Goal: Information Seeking & Learning: Learn about a topic

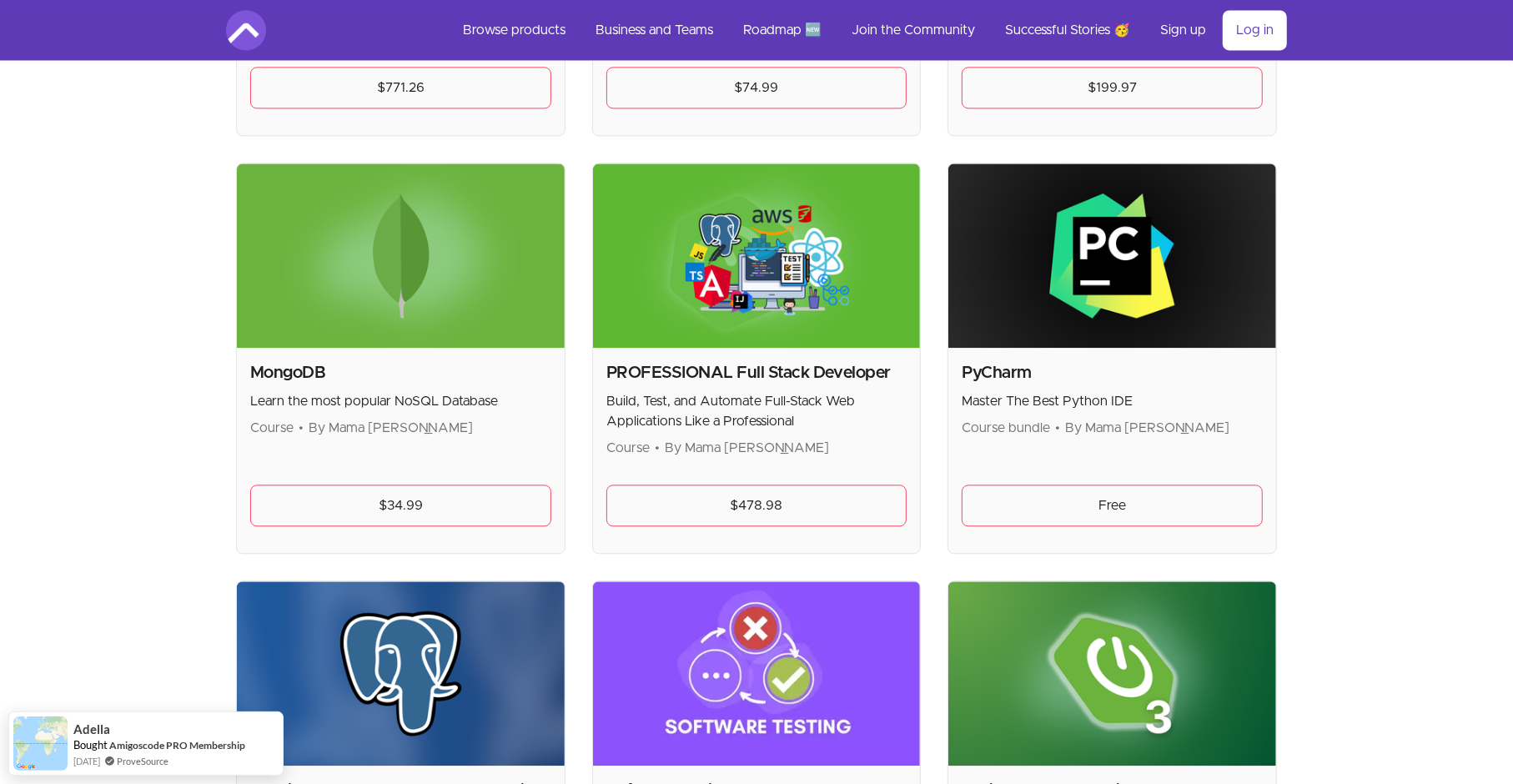
scroll to position [3084, 0]
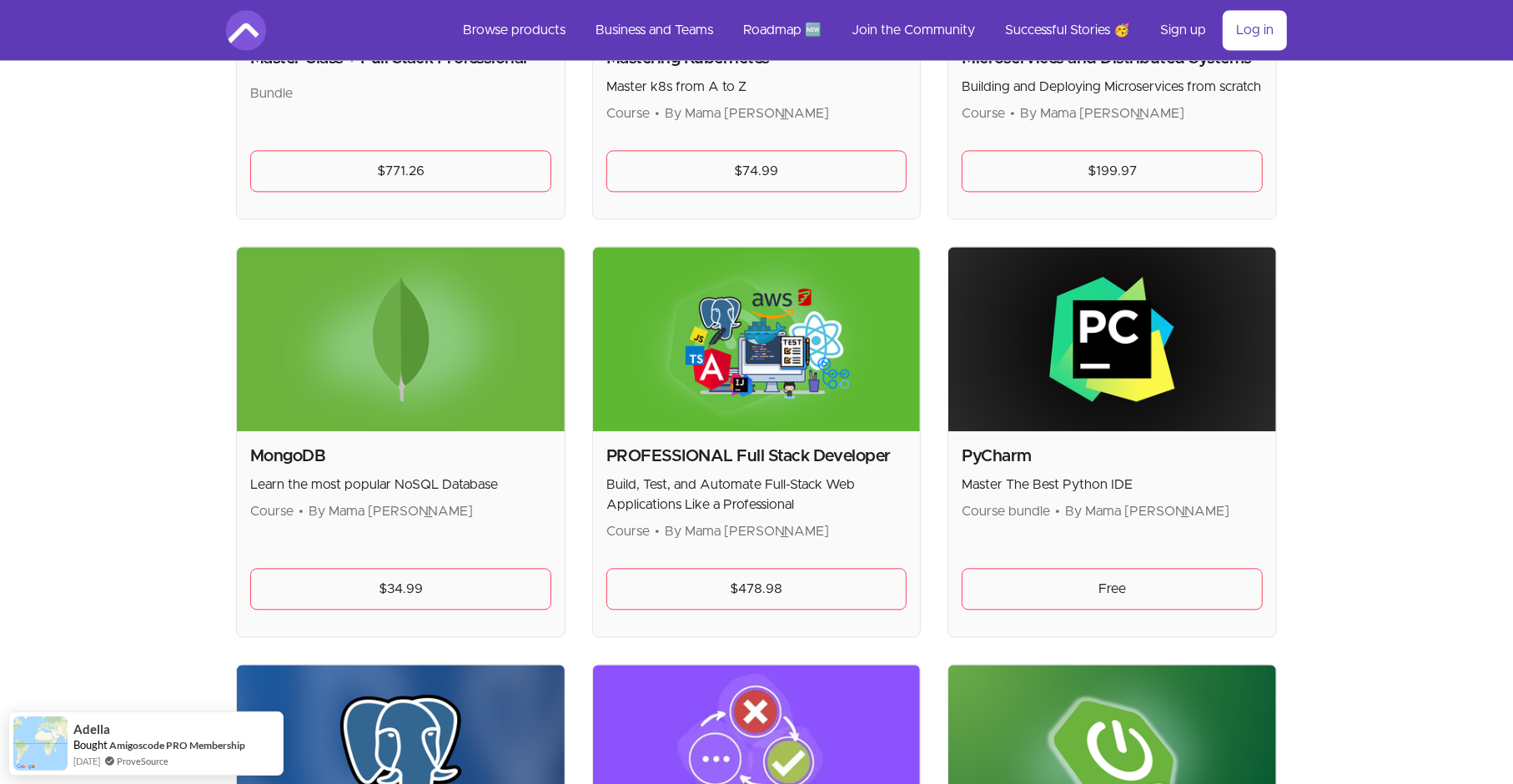
click at [829, 291] on img at bounding box center [757, 339] width 328 height 184
click at [844, 351] on img at bounding box center [757, 339] width 328 height 184
click at [851, 578] on link "$478.98" at bounding box center [756, 588] width 301 height 41
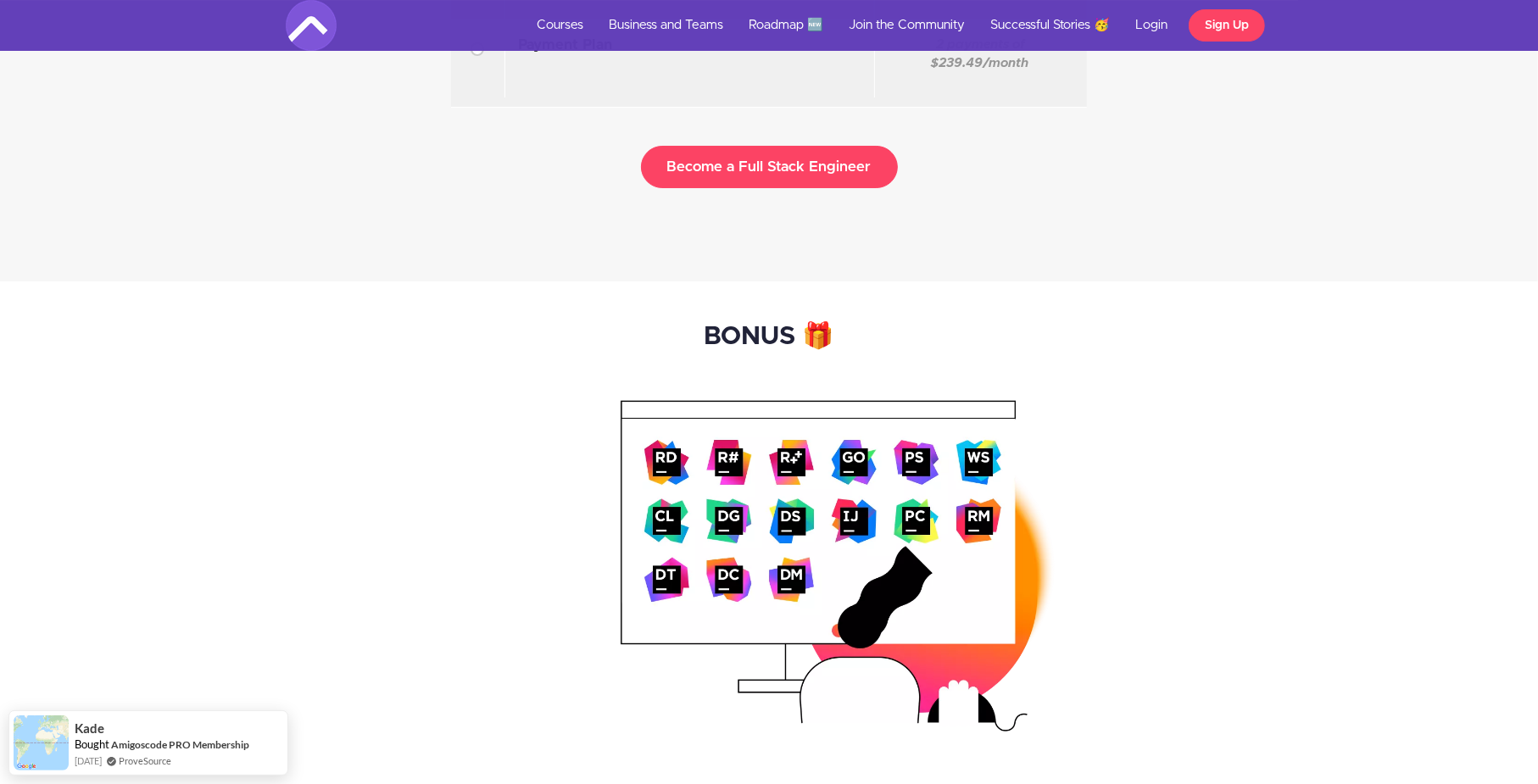
scroll to position [5672, 0]
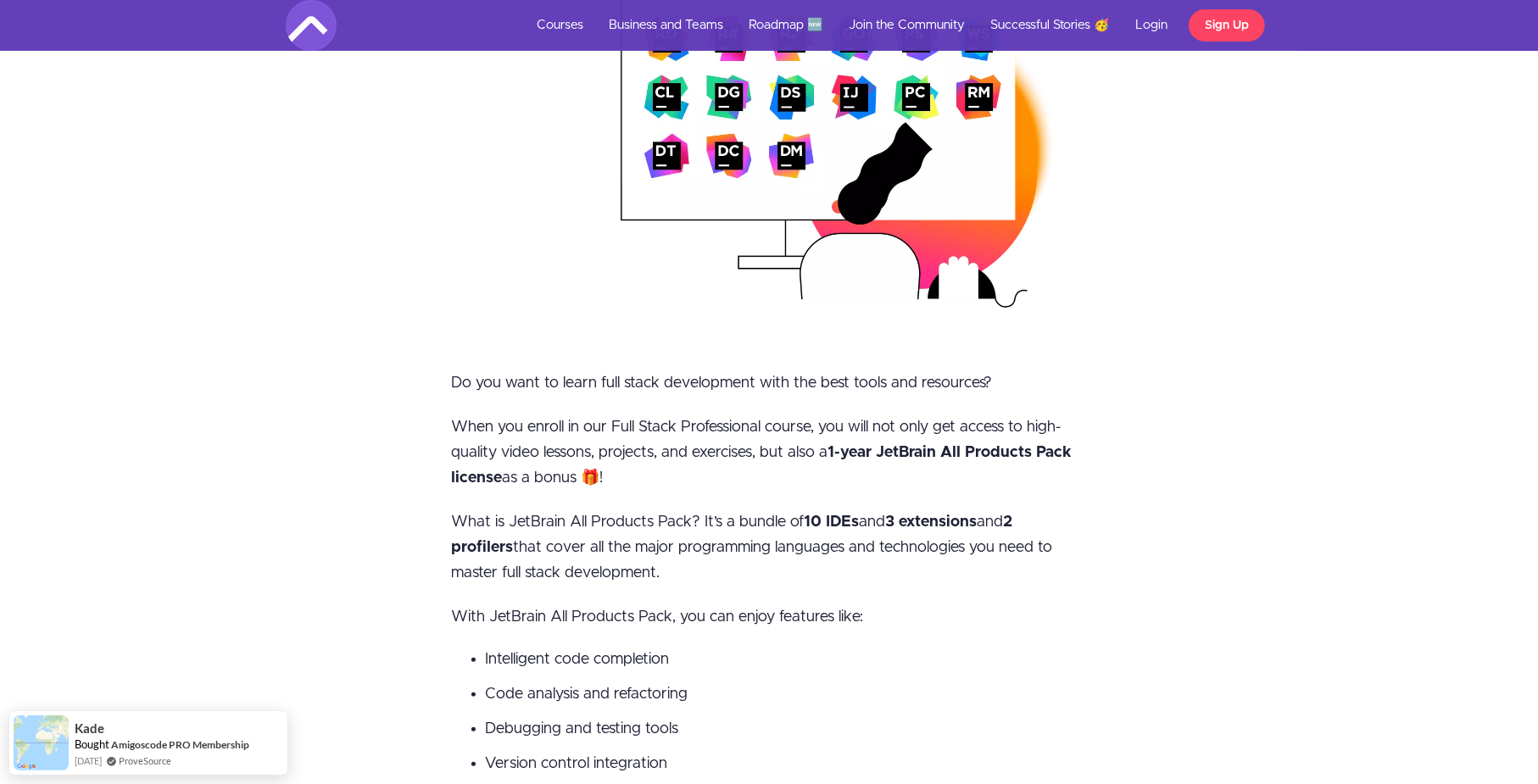
click at [908, 187] on img at bounding box center [837, 142] width 434 height 331
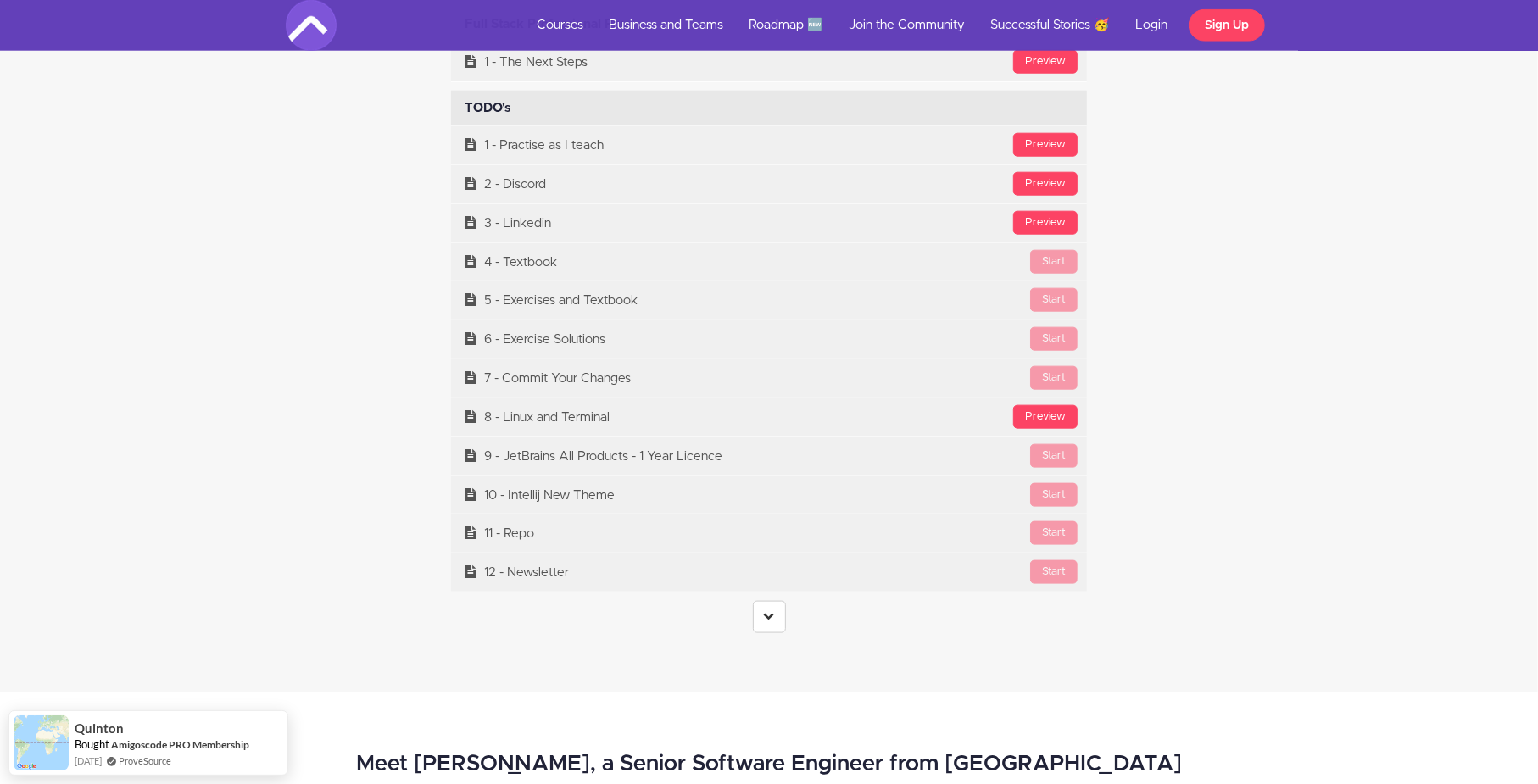
scroll to position [7113, 0]
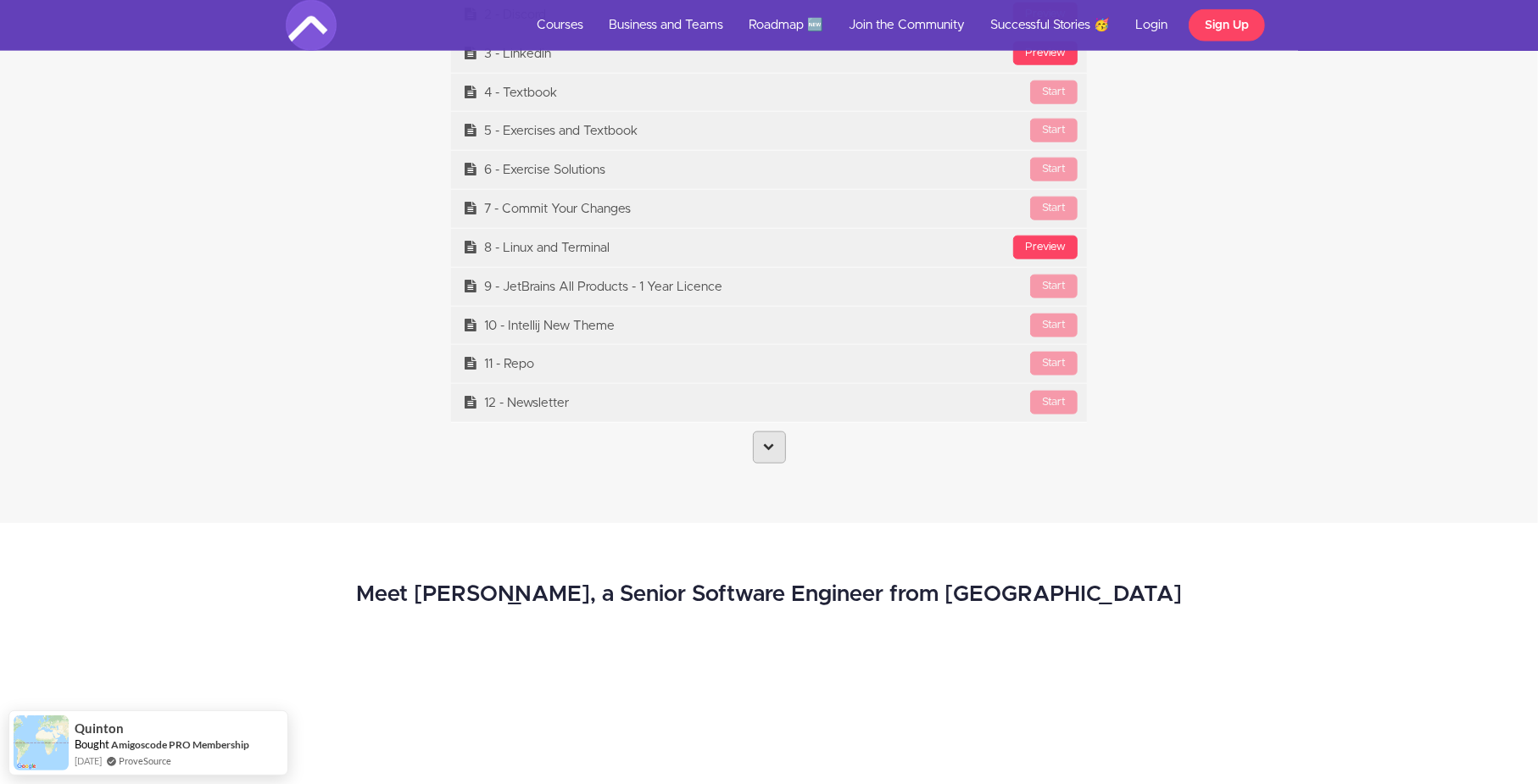
click at [783, 463] on link at bounding box center [769, 447] width 33 height 32
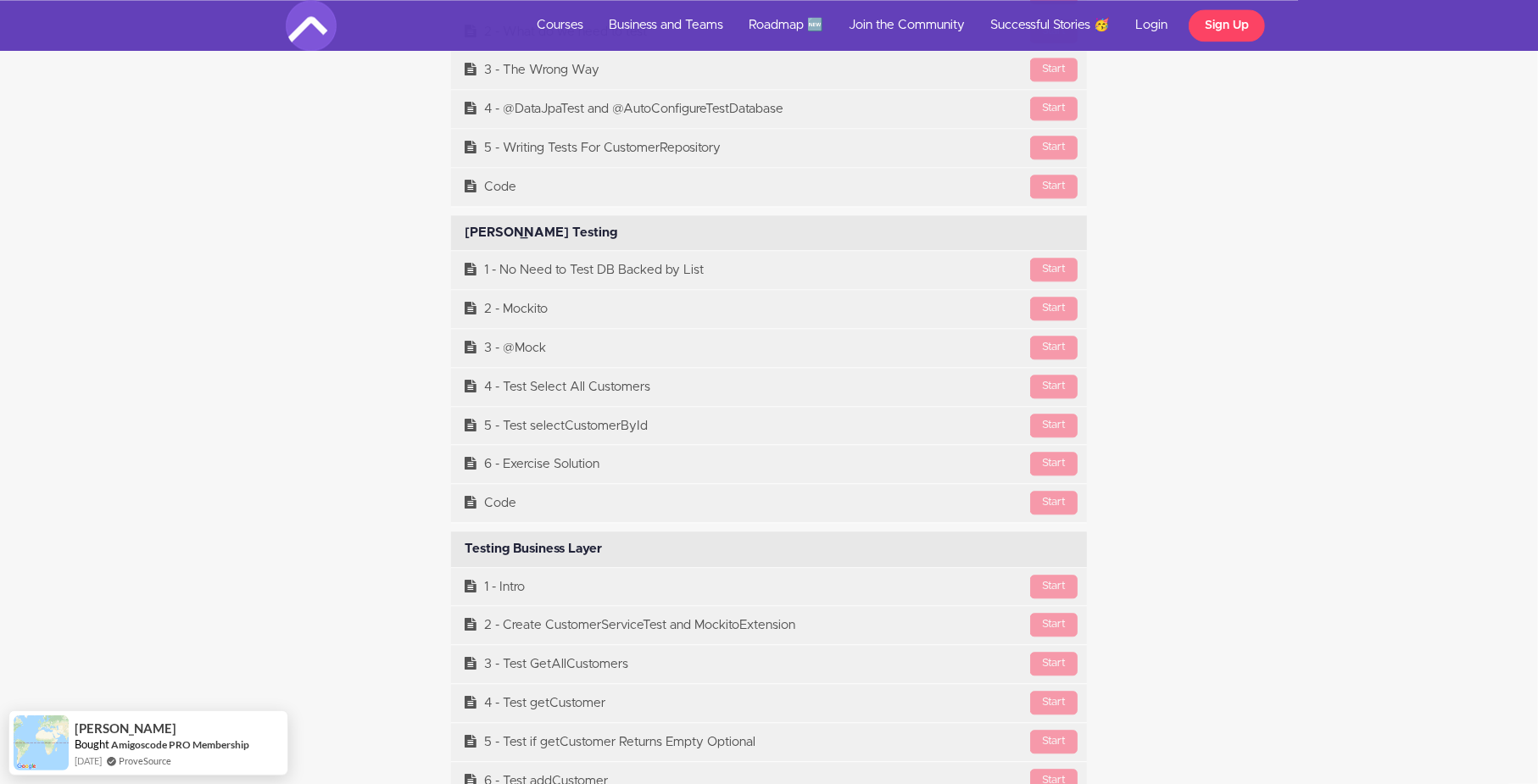
scroll to position [14145, 0]
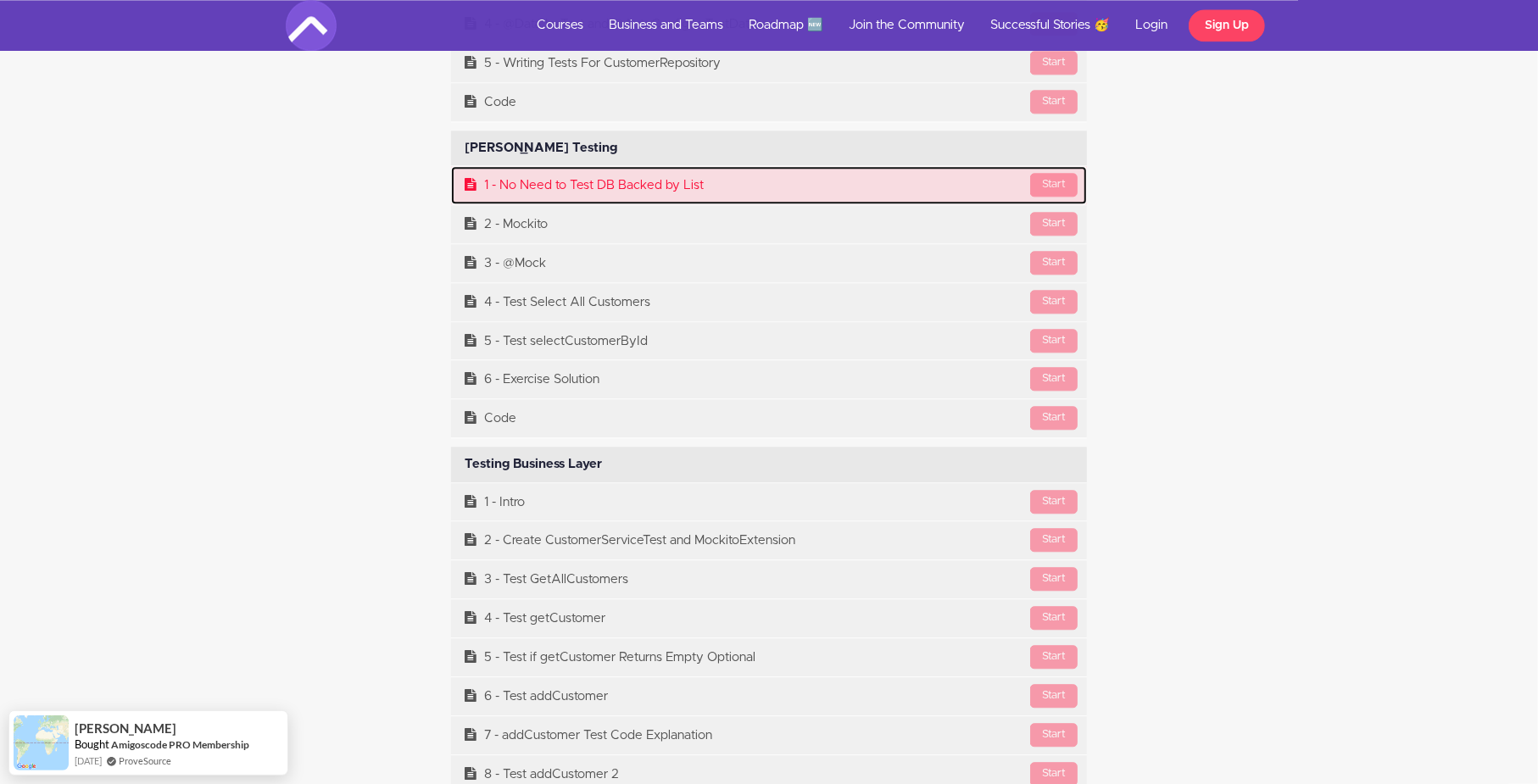
click at [944, 194] on link "Start 1 - No Need to Test DB Backed by List" at bounding box center [769, 185] width 636 height 38
click at [925, 199] on link "Start 1 - No Need to Test DB Backed by List" at bounding box center [769, 185] width 636 height 38
click at [1054, 197] on div "Start" at bounding box center [1053, 185] width 47 height 24
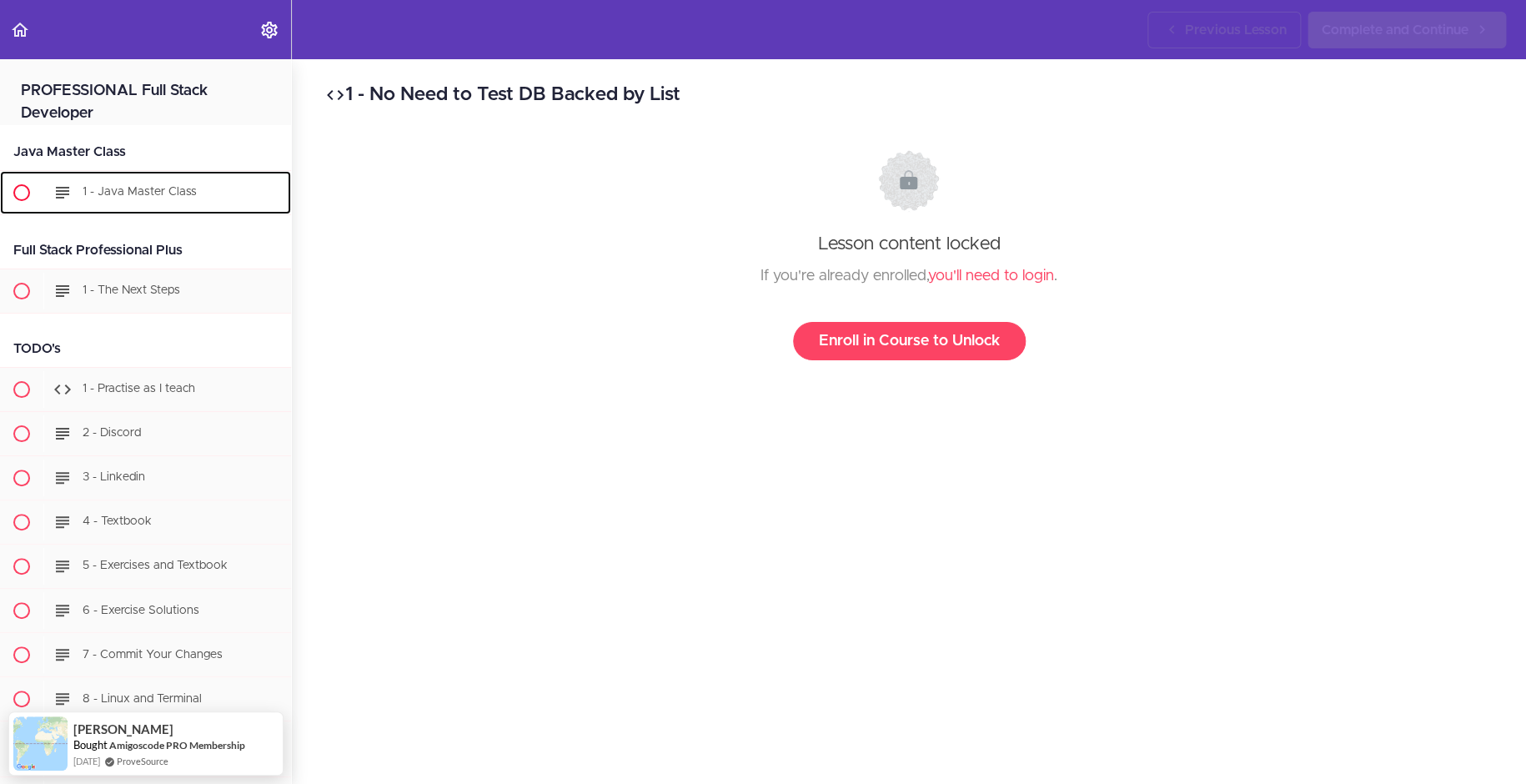
click at [173, 194] on span "1 - Java Master Class" at bounding box center [139, 192] width 114 height 12
click at [153, 193] on span "1 - Java Master Class" at bounding box center [139, 192] width 114 height 12
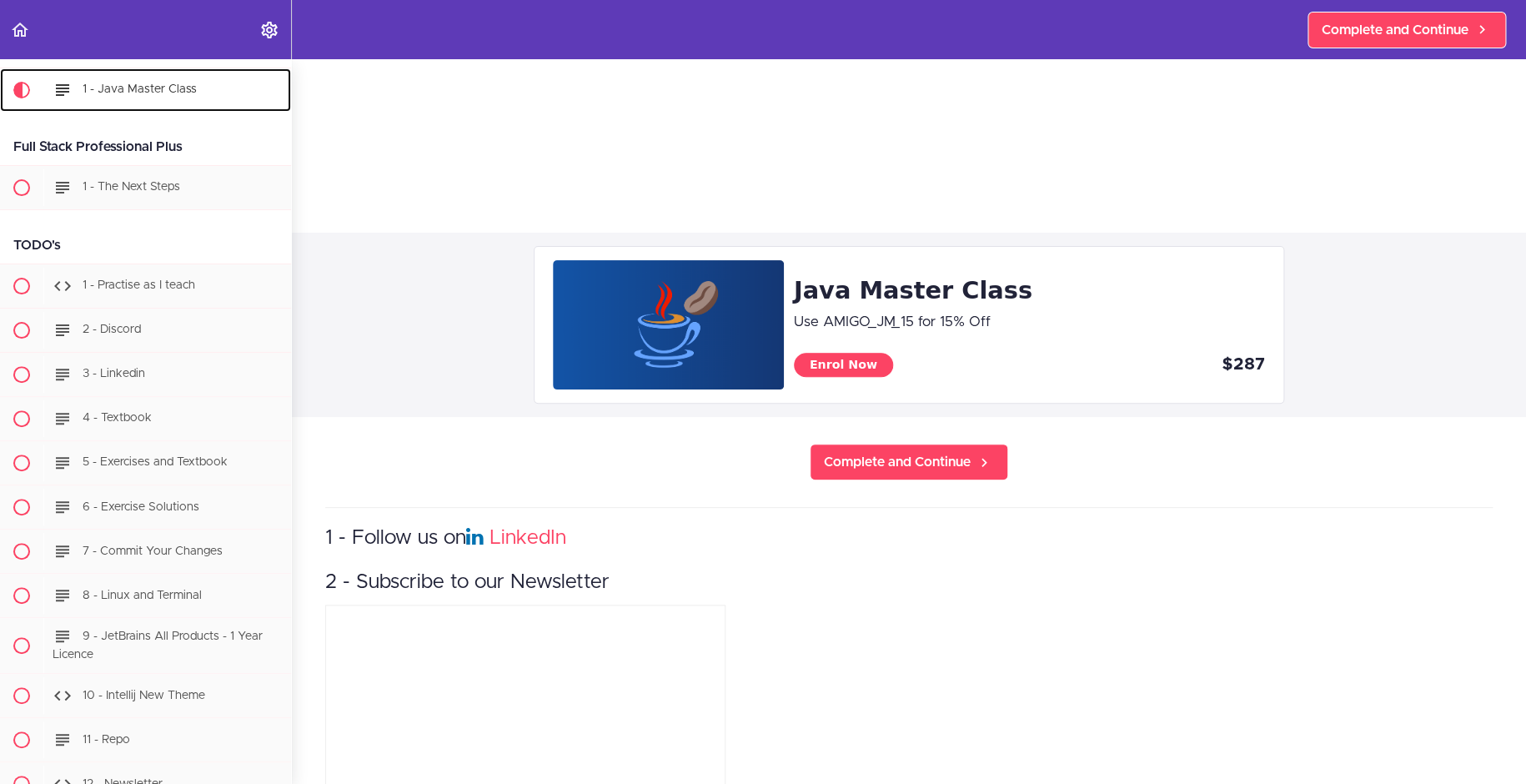
scroll to position [500, 0]
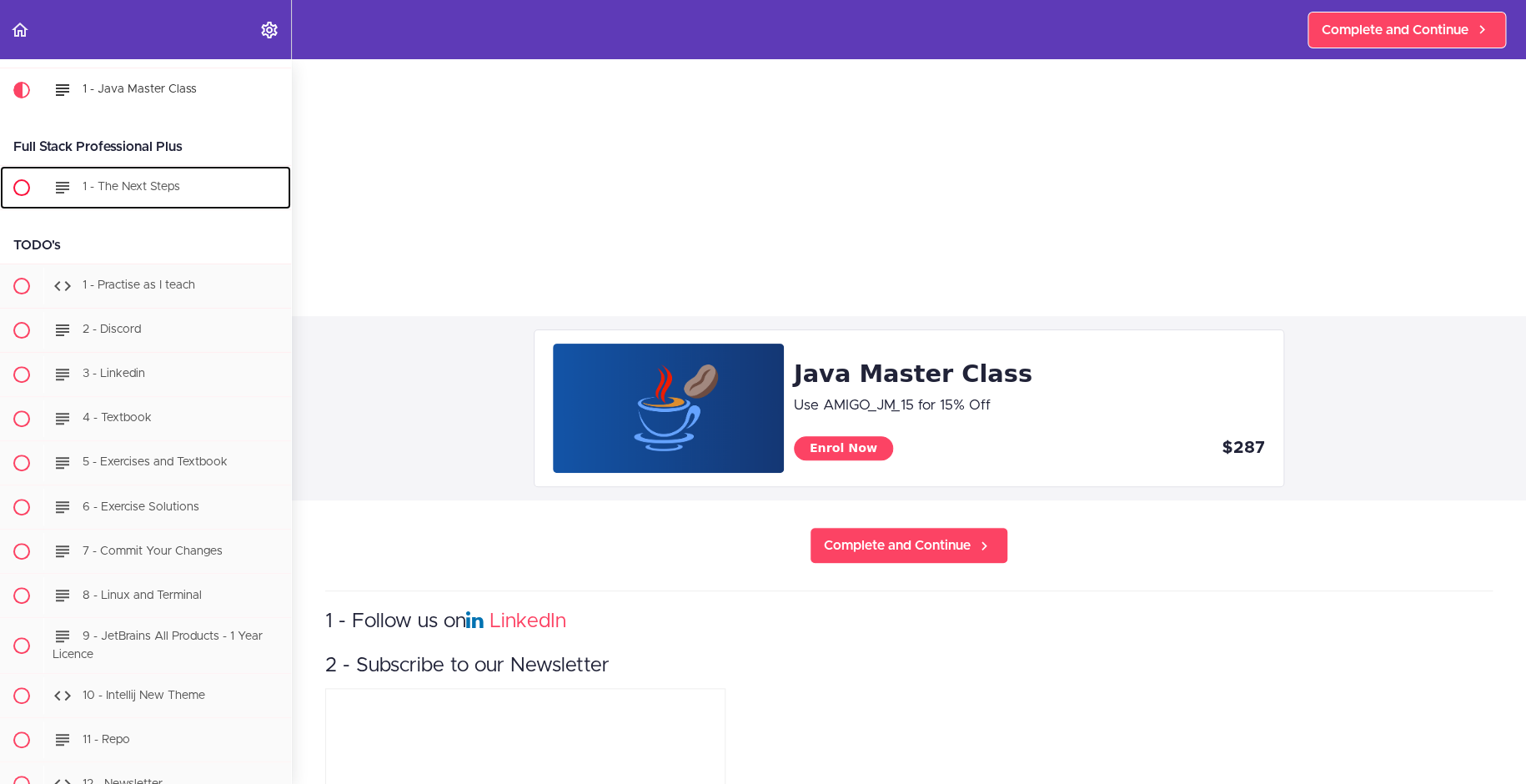
click at [164, 181] on span "1 - The Next Steps" at bounding box center [131, 187] width 97 height 12
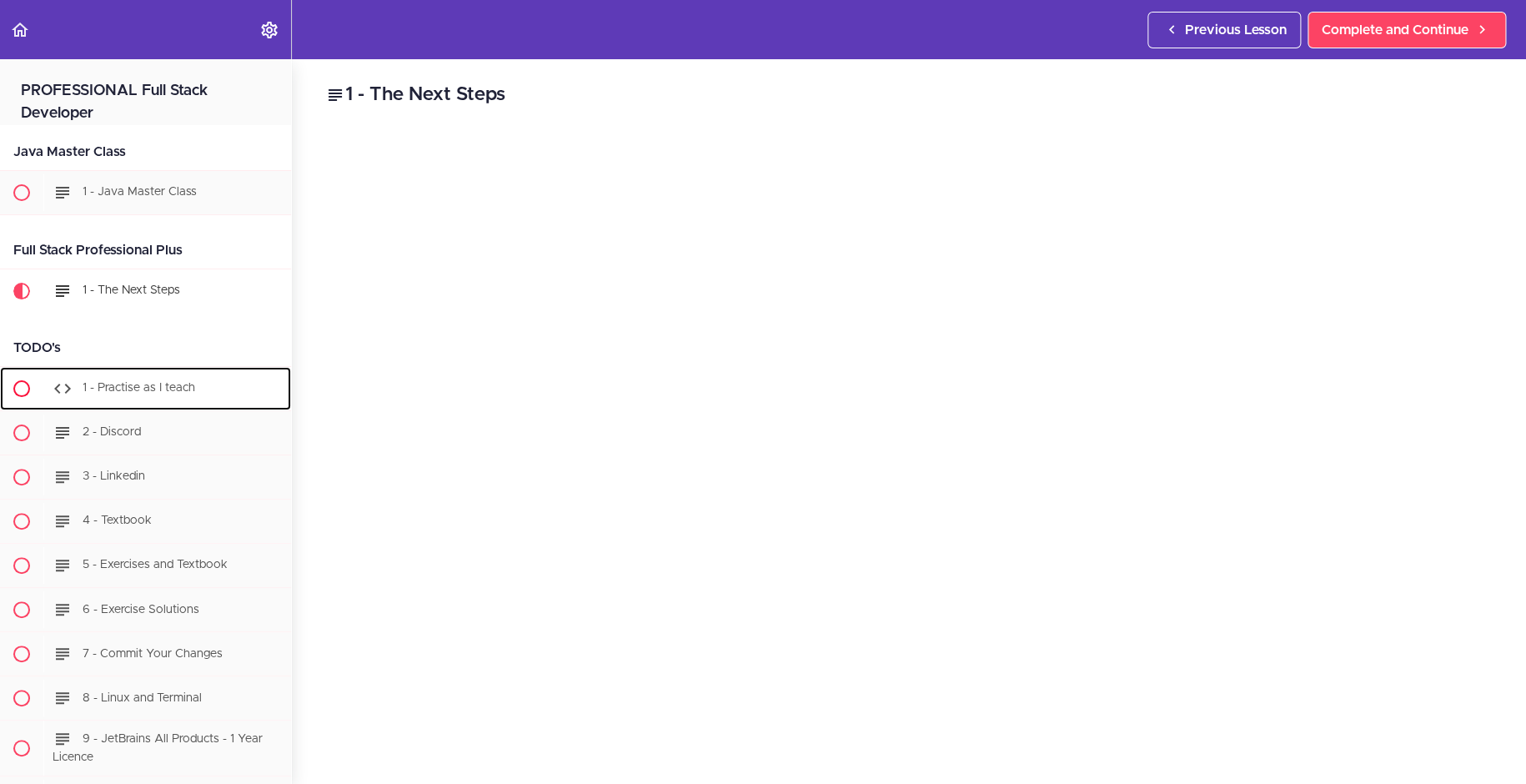
click at [103, 380] on div "1 - Practise as I teach" at bounding box center [166, 388] width 248 height 36
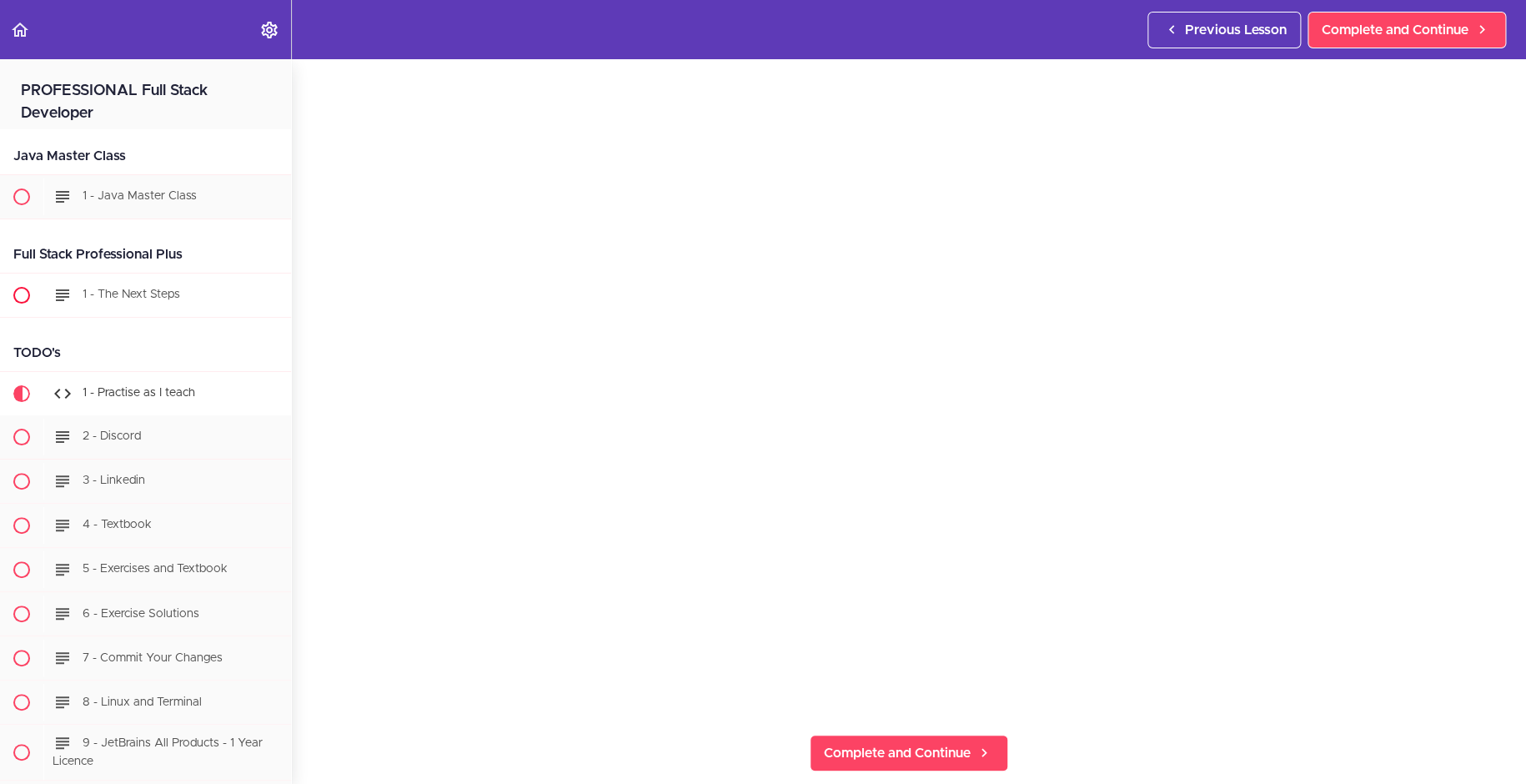
scroll to position [87, 0]
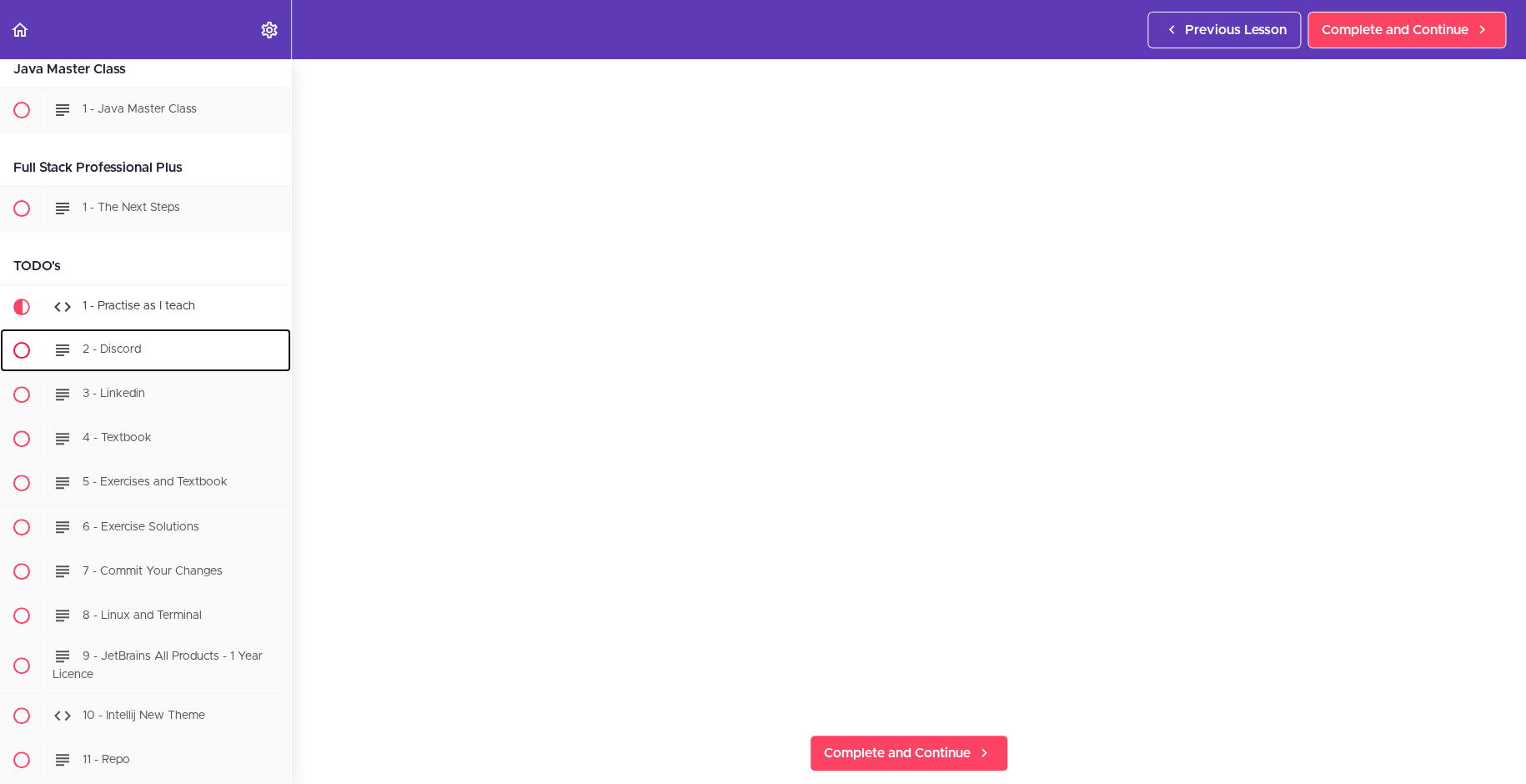
click at [130, 341] on div "2 - Discord" at bounding box center [166, 350] width 248 height 36
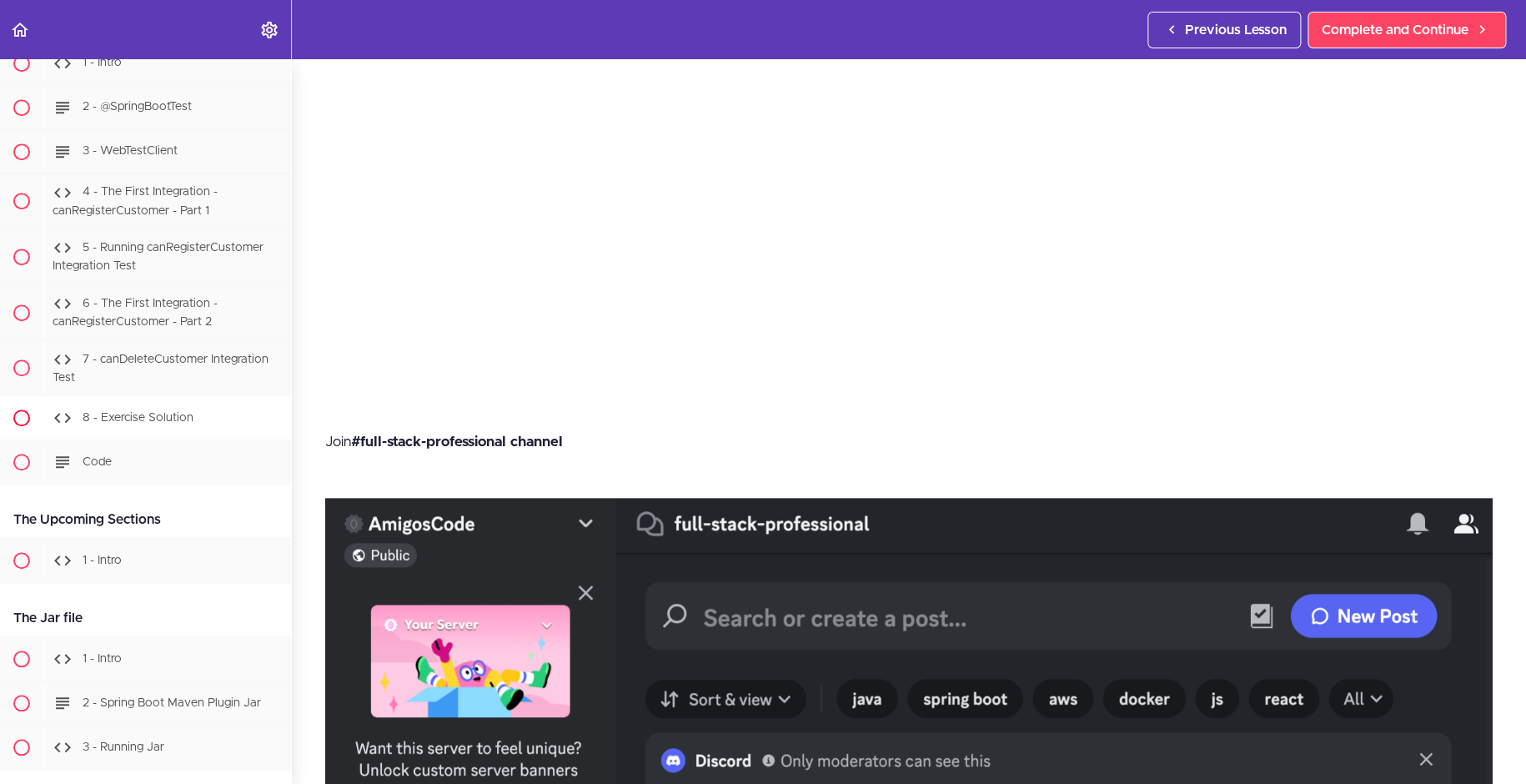
scroll to position [10106, 0]
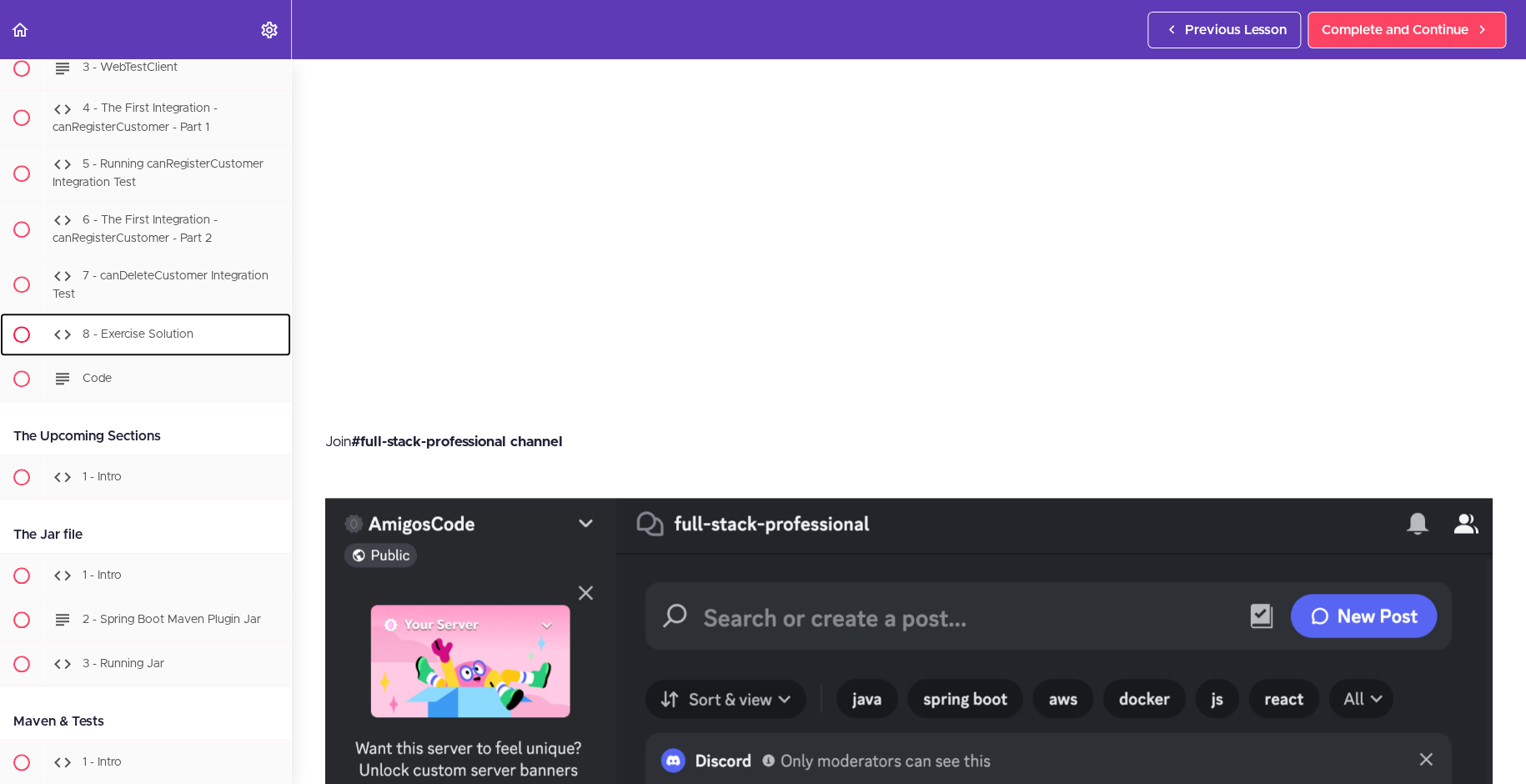
click at [176, 333] on span "8 - Exercise Solution" at bounding box center [138, 335] width 111 height 12
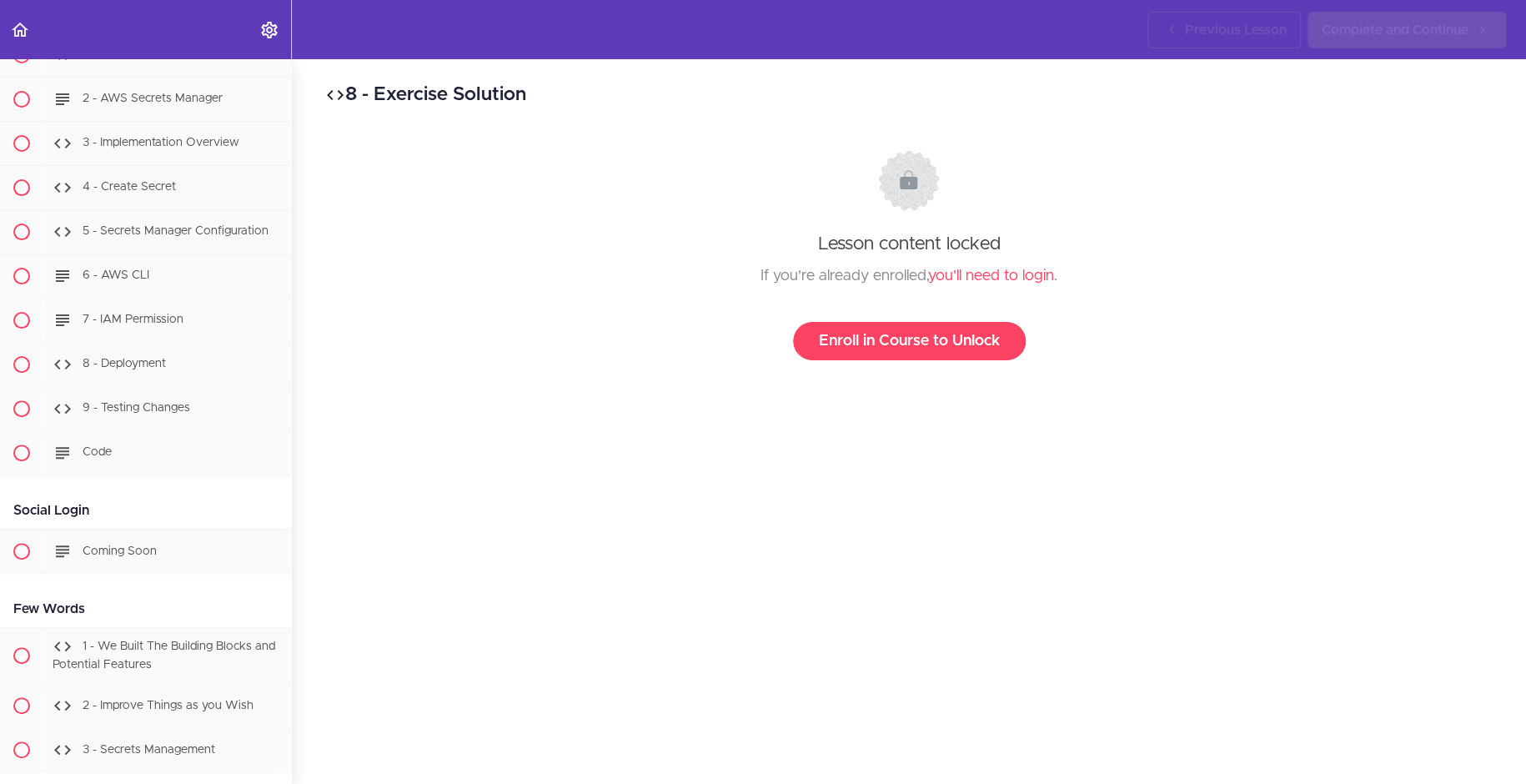
scroll to position [42421, 0]
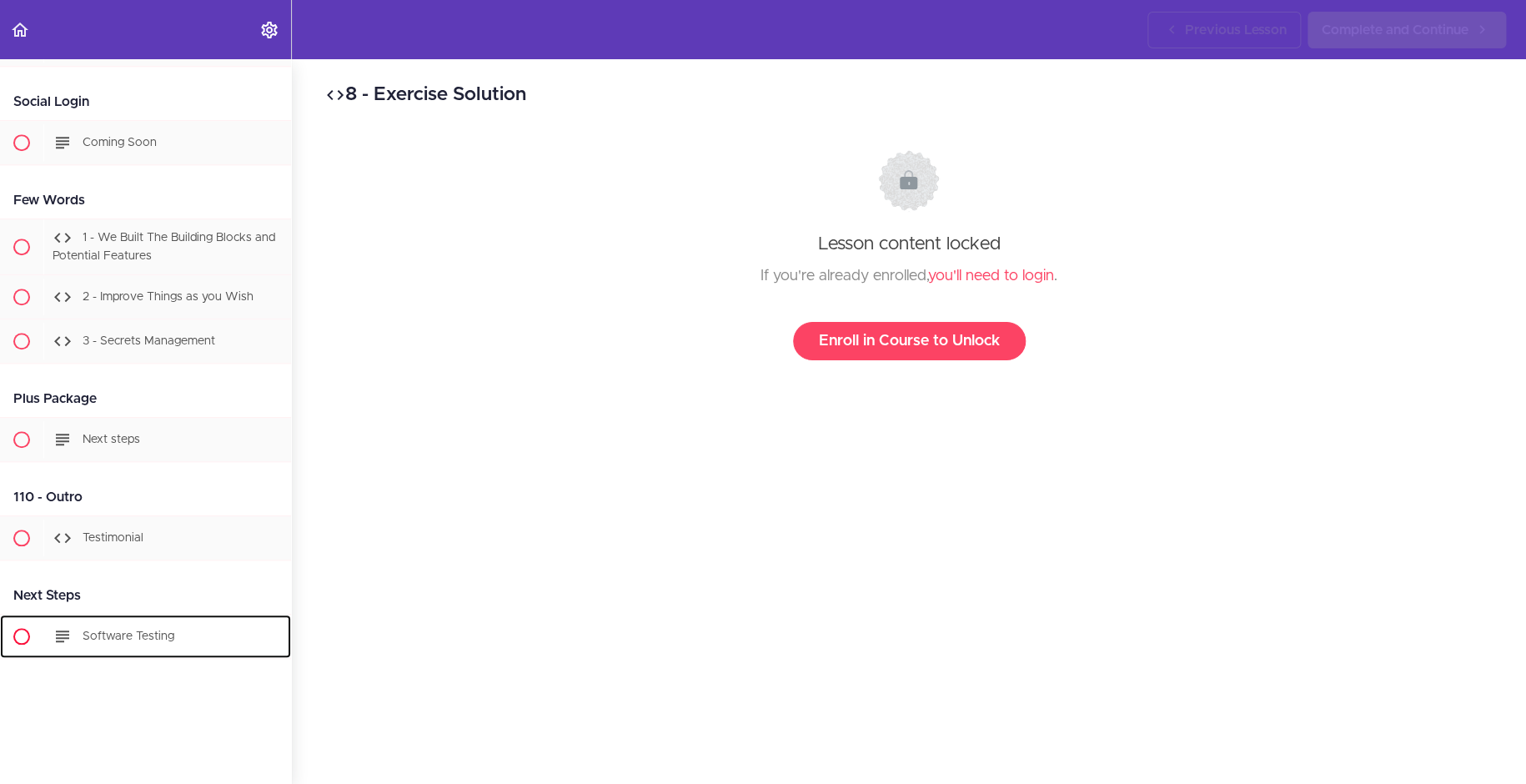
click at [170, 629] on span "Software Testing" at bounding box center [128, 635] width 92 height 12
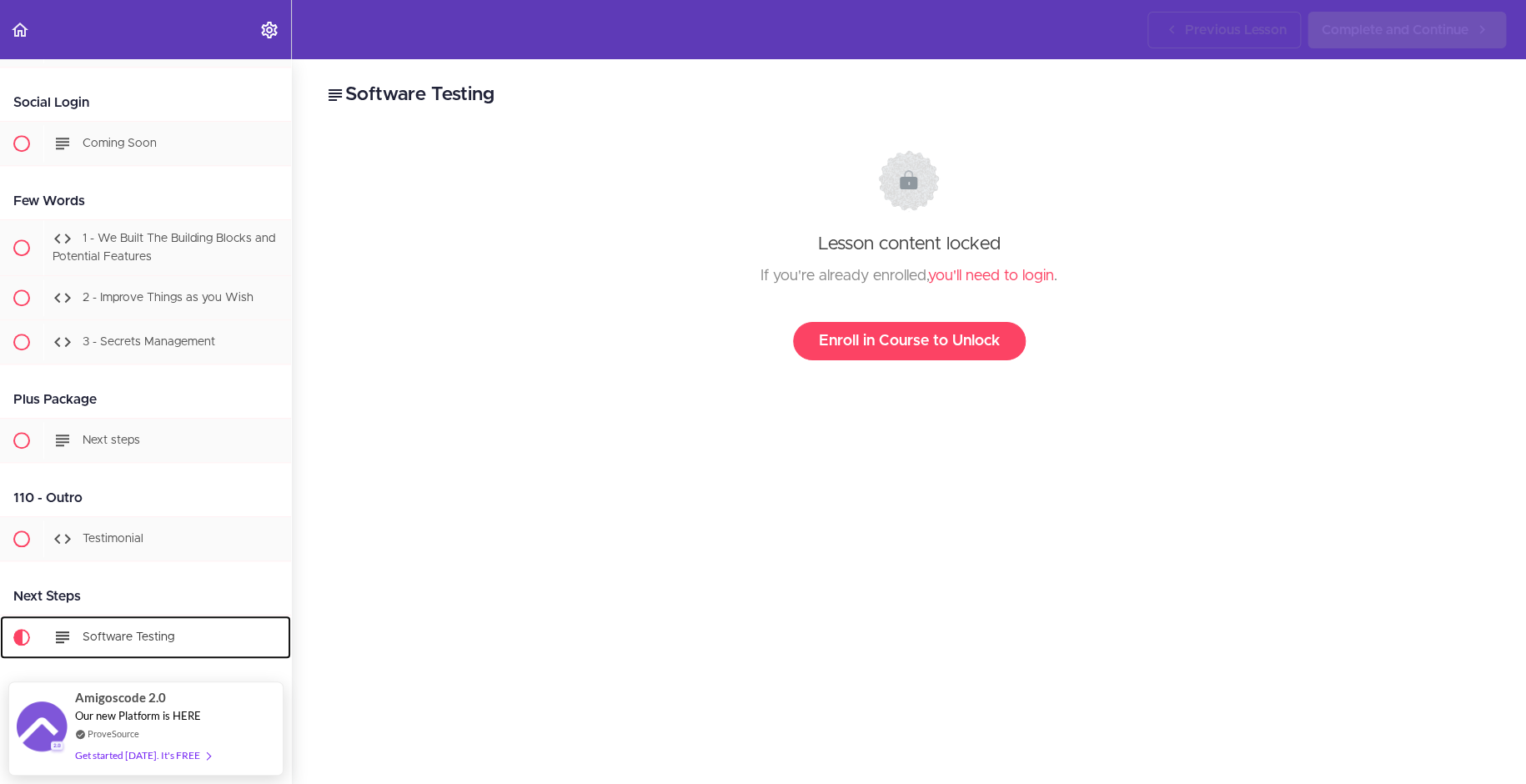
click at [142, 630] on span "Software Testing" at bounding box center [128, 636] width 92 height 12
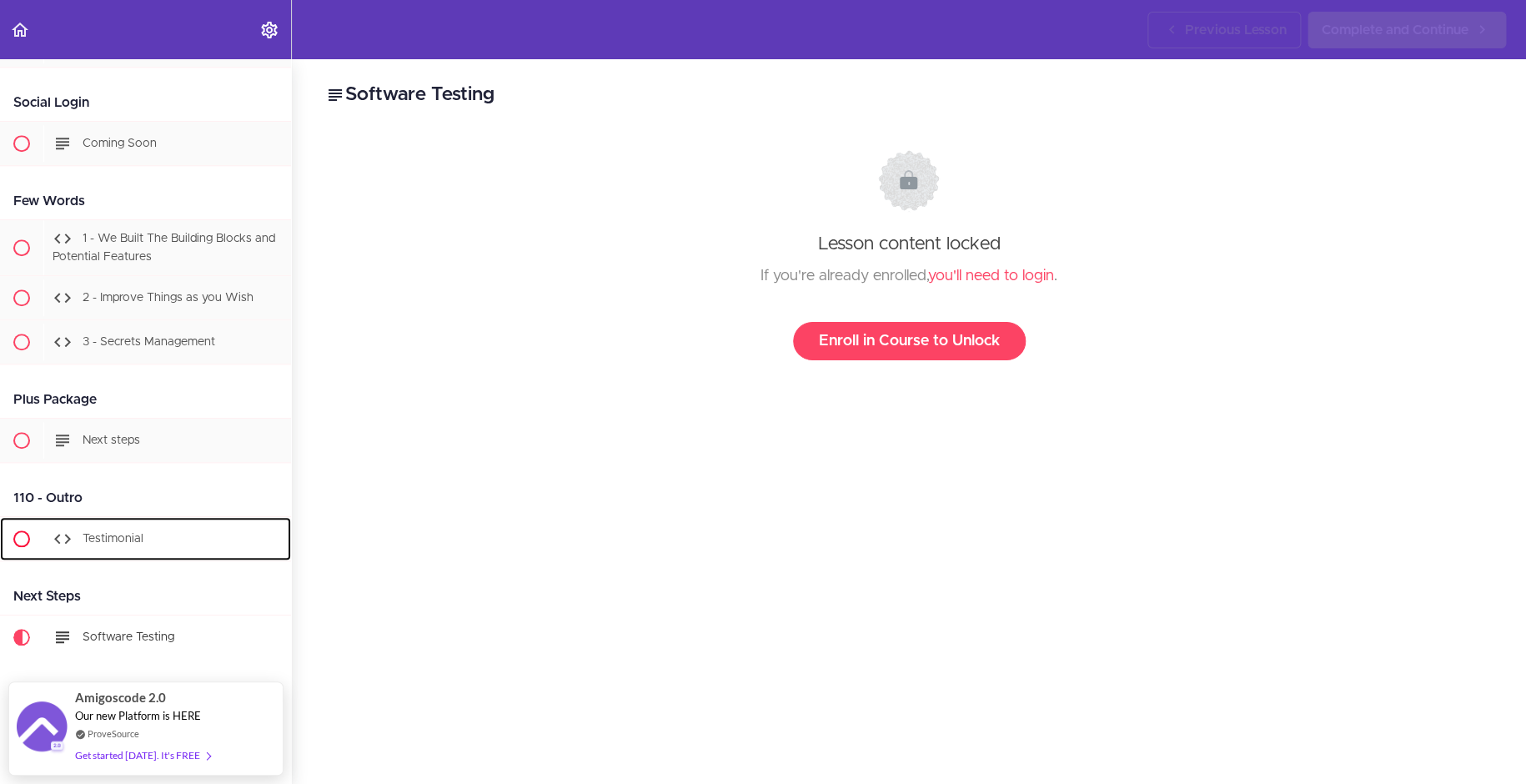
click at [113, 536] on div "Testimonial" at bounding box center [166, 538] width 248 height 36
